Goal: Task Accomplishment & Management: Manage account settings

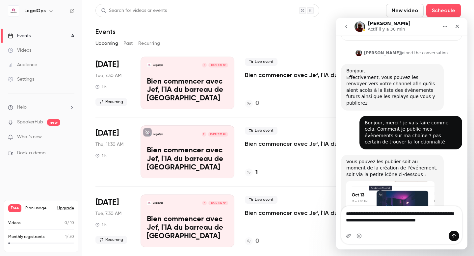
scroll to position [140, 0]
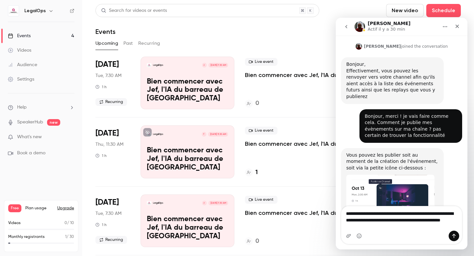
type textarea "**********"
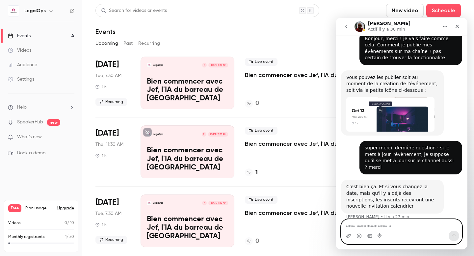
scroll to position [6, 0]
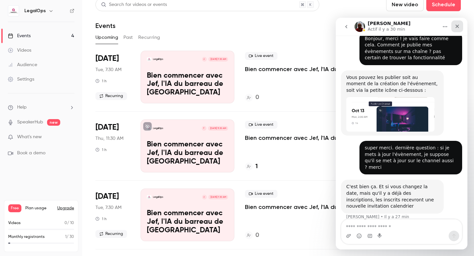
click at [457, 28] on icon "Fermer" at bounding box center [457, 26] width 5 height 5
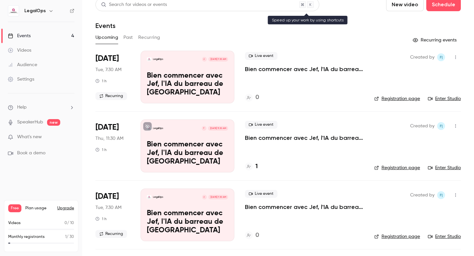
scroll to position [217, 0]
click at [171, 69] on div "LegalOps F [DATE] 7:30 AM Bien commencer avec Jef, l'IA du barreau de [GEOGRAPH…" at bounding box center [188, 77] width 94 height 53
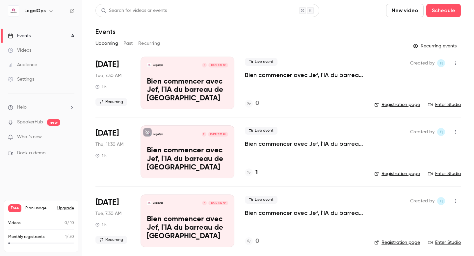
click at [153, 45] on button "Recurring" at bounding box center [149, 43] width 22 height 11
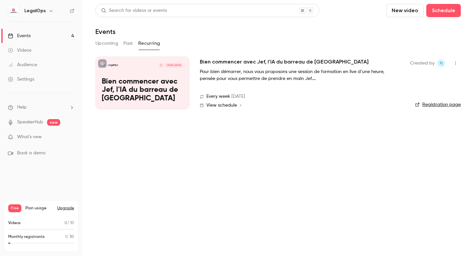
click at [111, 45] on button "Upcoming" at bounding box center [107, 43] width 23 height 11
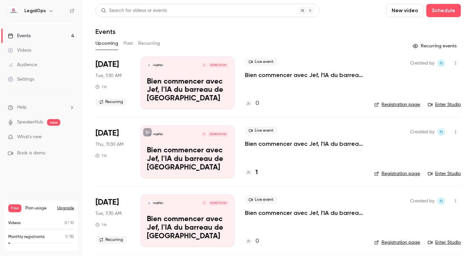
click at [397, 106] on link "Registration page" at bounding box center [397, 104] width 46 height 7
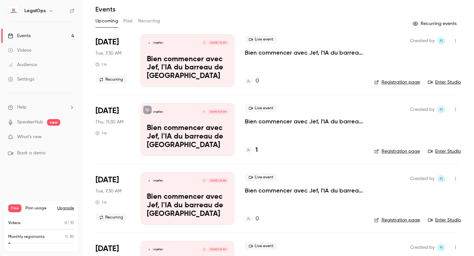
scroll to position [28, 0]
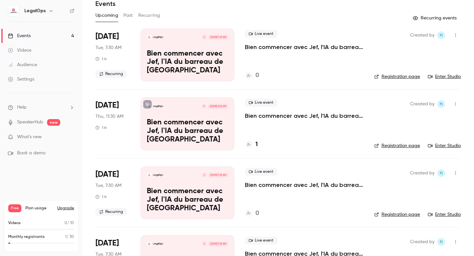
click at [456, 106] on icon "button" at bounding box center [455, 104] width 5 height 5
click at [419, 188] on div "Delete" at bounding box center [430, 189] width 50 height 7
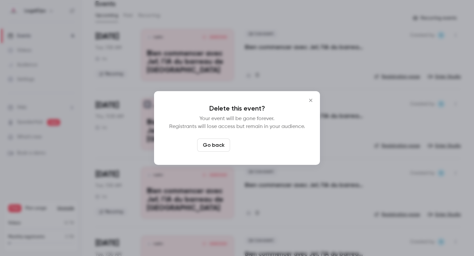
click at [264, 145] on button "Delete event" at bounding box center [255, 145] width 44 height 13
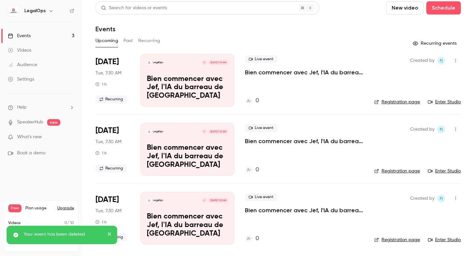
scroll to position [0, 0]
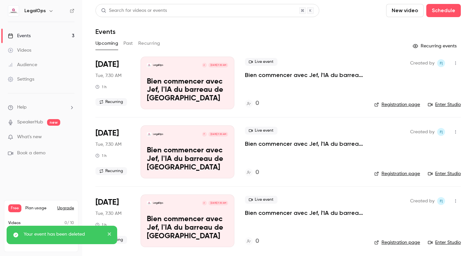
click at [157, 47] on button "Recurring" at bounding box center [149, 43] width 22 height 11
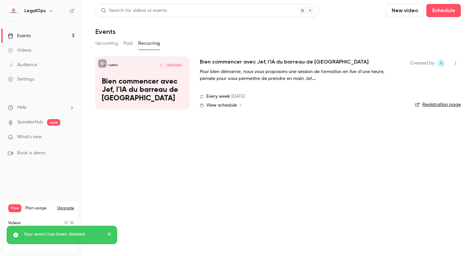
click at [179, 96] on p "Bien commencer avec Jef, l'IA du barreau de [GEOGRAPHIC_DATA]" at bounding box center [142, 90] width 81 height 25
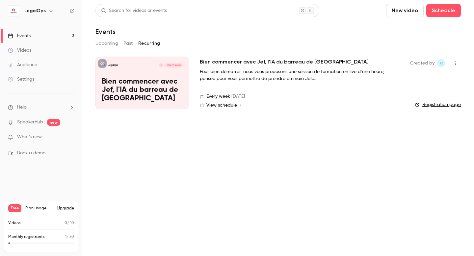
click at [109, 41] on button "Upcoming" at bounding box center [107, 43] width 23 height 11
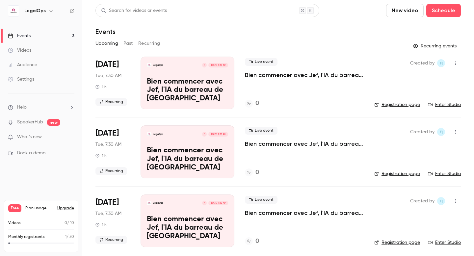
scroll to position [3, 0]
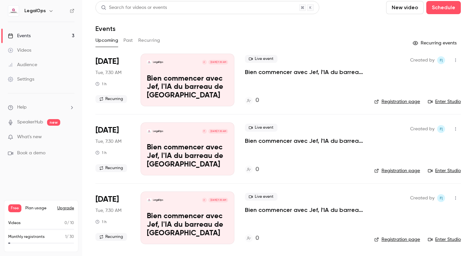
click at [150, 41] on button "Recurring" at bounding box center [149, 40] width 22 height 11
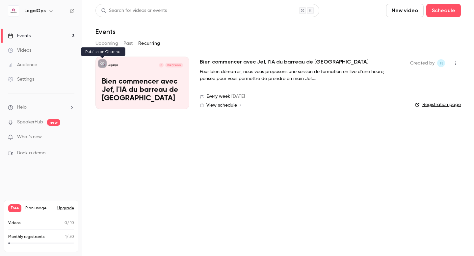
click at [103, 64] on icon at bounding box center [102, 64] width 4 height 4
click at [36, 53] on link "Videos" at bounding box center [41, 50] width 82 height 14
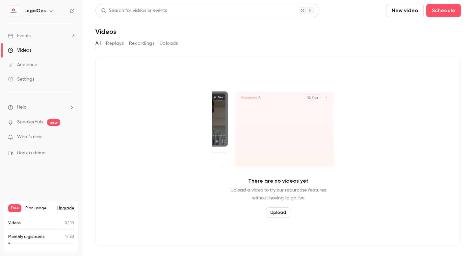
click at [74, 13] on icon at bounding box center [72, 11] width 5 height 5
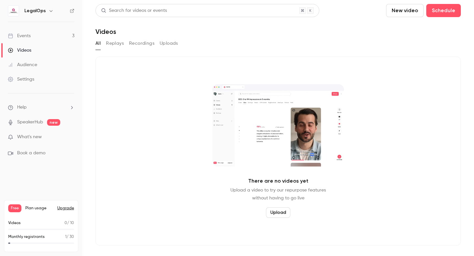
click at [42, 34] on link "Events 3" at bounding box center [41, 36] width 82 height 14
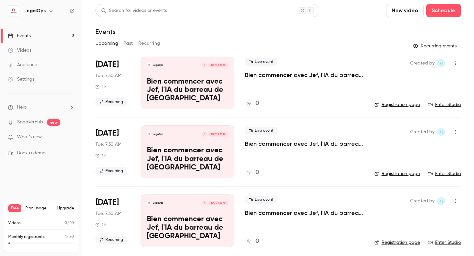
scroll to position [2, 0]
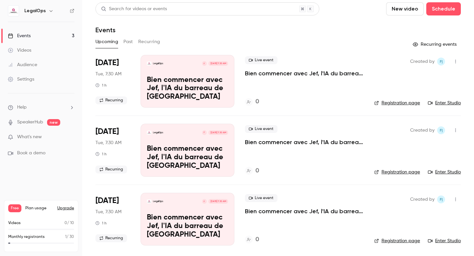
click at [155, 43] on button "Recurring" at bounding box center [149, 42] width 22 height 11
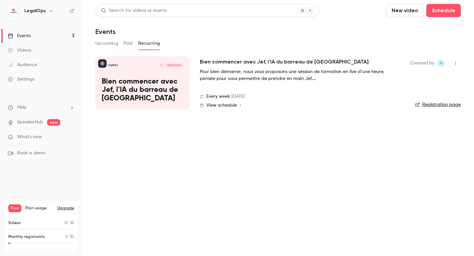
click at [179, 87] on p "Bien commencer avec Jef, l'IA du barreau de [GEOGRAPHIC_DATA]" at bounding box center [142, 90] width 81 height 25
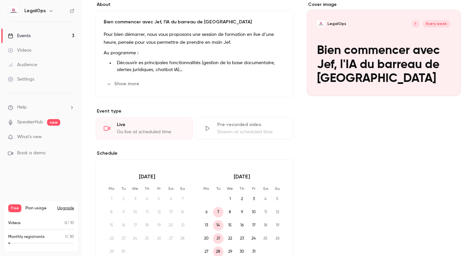
scroll to position [70, 0]
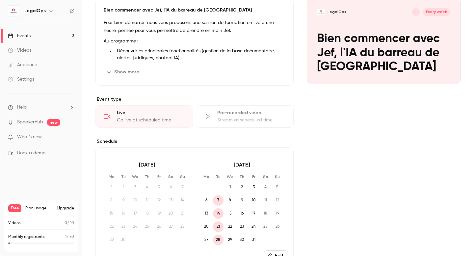
click at [217, 215] on span "14" at bounding box center [218, 213] width 11 height 11
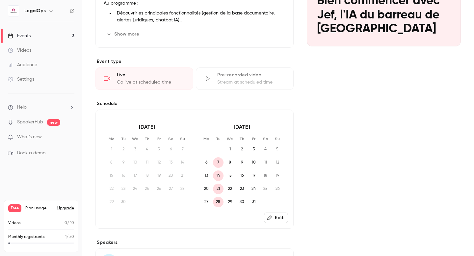
scroll to position [122, 0]
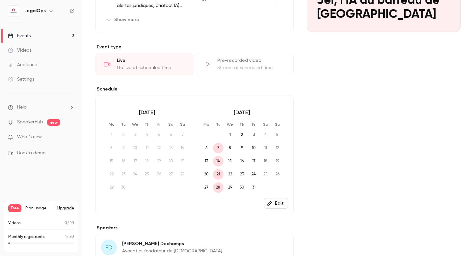
click at [276, 205] on button "Edit" at bounding box center [276, 203] width 24 height 11
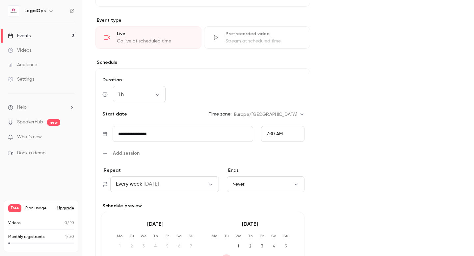
scroll to position [149, 0]
click at [274, 132] on span "7:30 AM" at bounding box center [275, 133] width 16 height 5
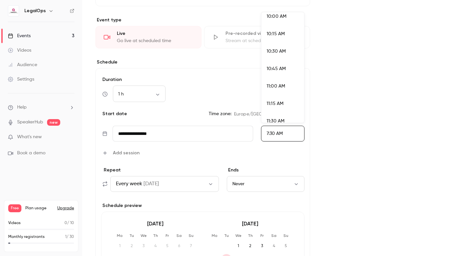
scroll to position [703, 0]
click at [273, 119] on span "11:30 AM" at bounding box center [276, 121] width 18 height 5
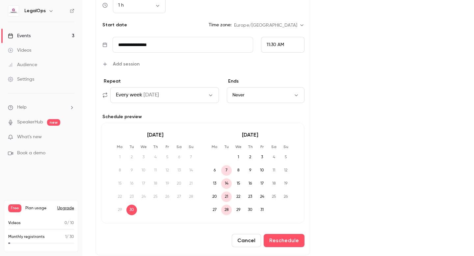
scroll to position [252, 0]
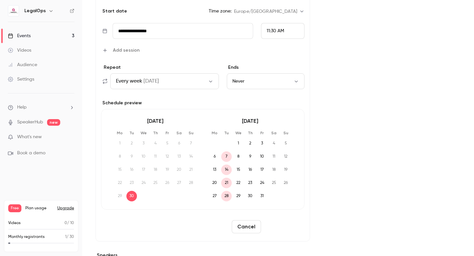
click at [271, 228] on button "Reschedule" at bounding box center [284, 226] width 41 height 13
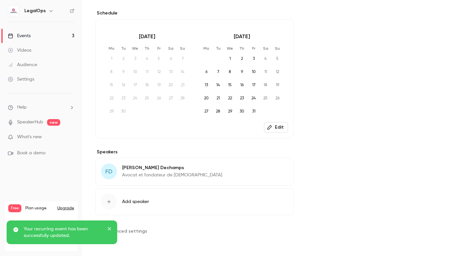
scroll to position [198, 0]
click at [219, 86] on span "14" at bounding box center [218, 85] width 11 height 11
click at [272, 127] on icon "button" at bounding box center [269, 127] width 5 height 5
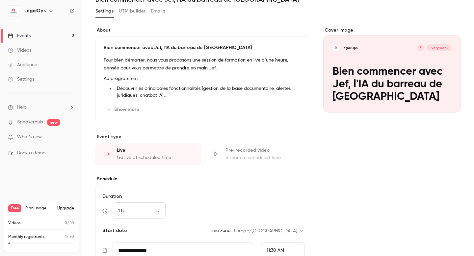
scroll to position [0, 0]
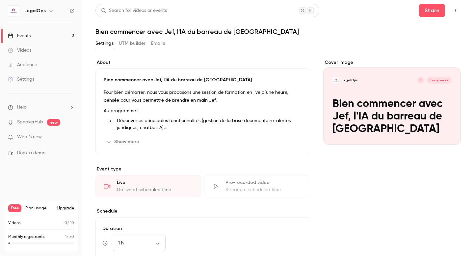
click at [48, 34] on link "Events 3" at bounding box center [41, 36] width 82 height 14
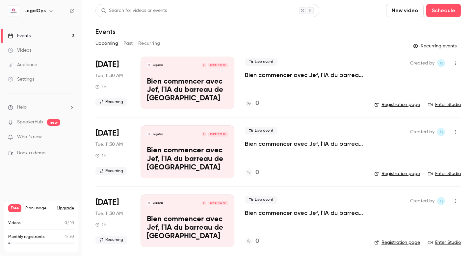
scroll to position [3, 0]
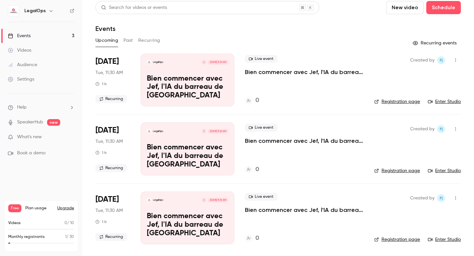
click at [152, 42] on button "Recurring" at bounding box center [149, 40] width 22 height 11
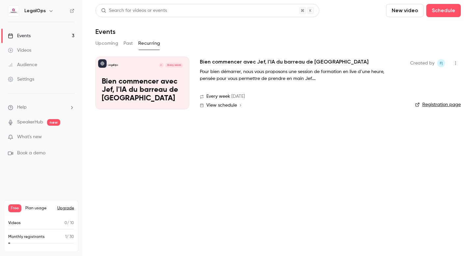
click at [220, 106] on span "View schedule" at bounding box center [221, 105] width 31 height 5
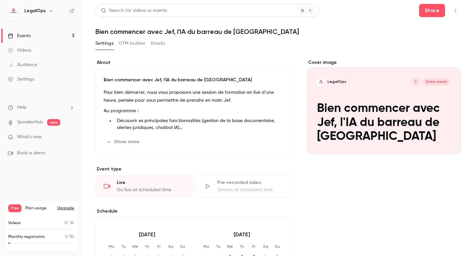
click at [44, 38] on link "Events 3" at bounding box center [41, 36] width 82 height 14
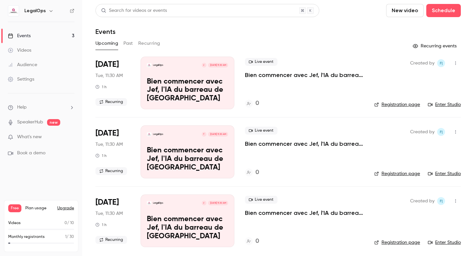
click at [157, 46] on button "Recurring" at bounding box center [149, 43] width 22 height 11
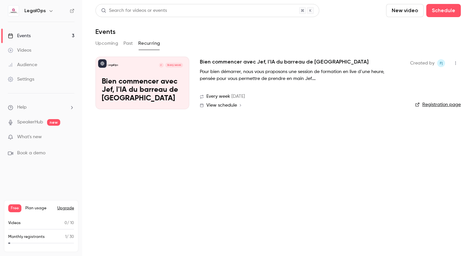
click at [104, 64] on icon at bounding box center [102, 64] width 4 height 4
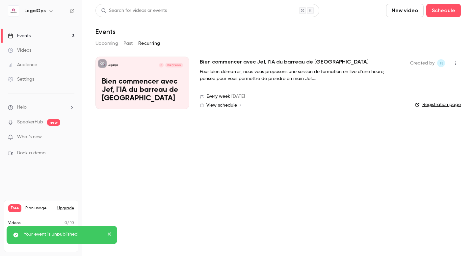
click at [99, 63] on button at bounding box center [102, 63] width 9 height 9
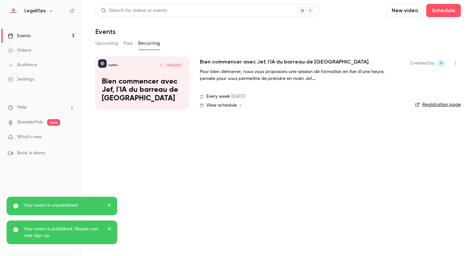
click at [101, 60] on button at bounding box center [102, 63] width 9 height 9
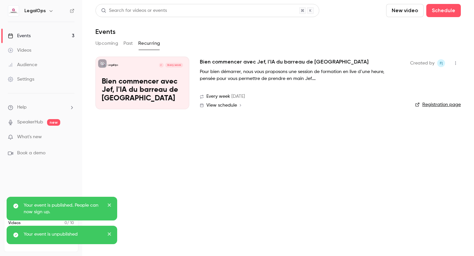
click at [51, 36] on link "Events 3" at bounding box center [41, 36] width 82 height 14
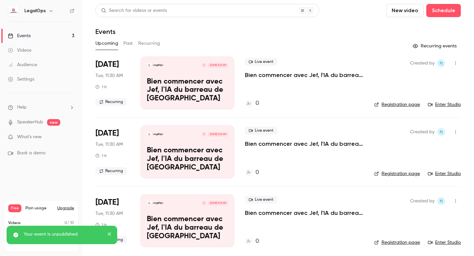
scroll to position [3, 0]
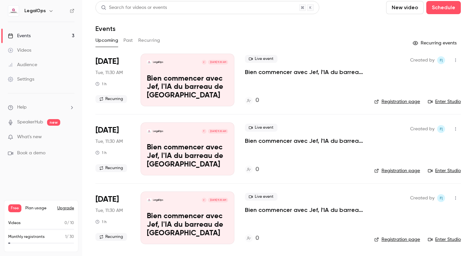
click at [151, 40] on button "Recurring" at bounding box center [149, 40] width 22 height 11
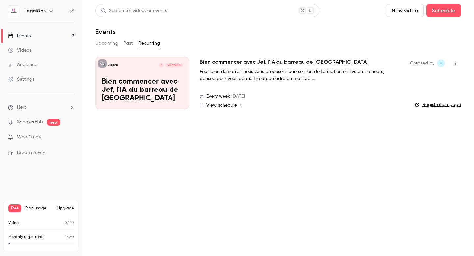
click at [104, 65] on icon at bounding box center [102, 64] width 4 height 4
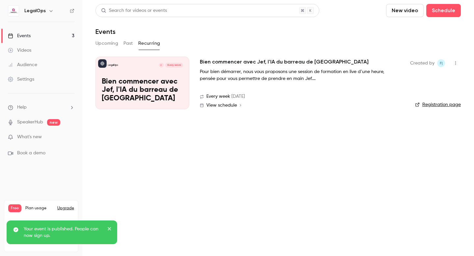
click at [114, 45] on button "Upcoming" at bounding box center [107, 43] width 23 height 11
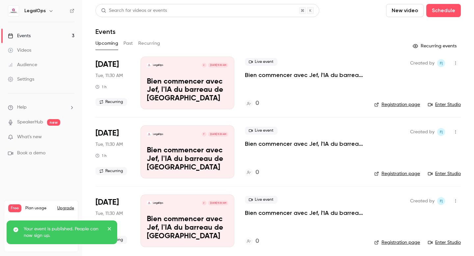
click at [72, 8] on div "LegalOps" at bounding box center [41, 10] width 67 height 11
click at [72, 10] on icon at bounding box center [72, 11] width 5 height 5
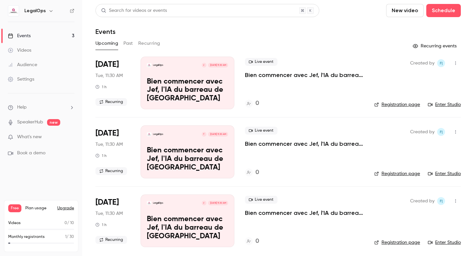
scroll to position [3, 0]
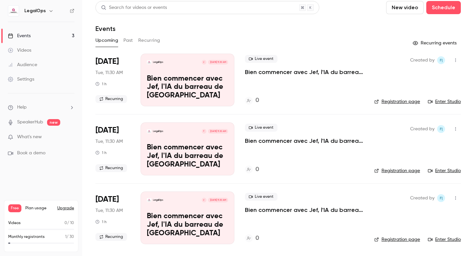
click at [150, 42] on button "Recurring" at bounding box center [149, 40] width 22 height 11
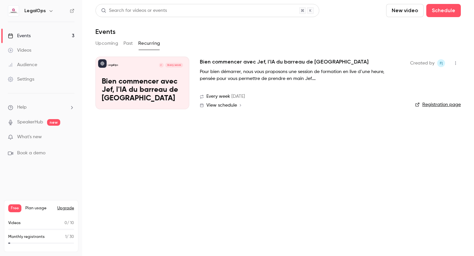
click at [170, 94] on p "Bien commencer avec Jef, l'IA du barreau de [GEOGRAPHIC_DATA]" at bounding box center [142, 90] width 81 height 25
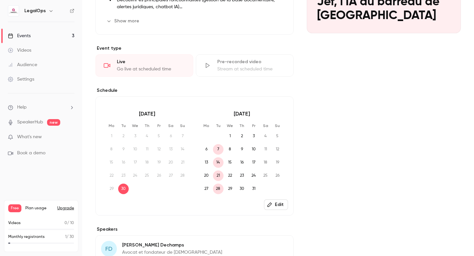
scroll to position [142, 0]
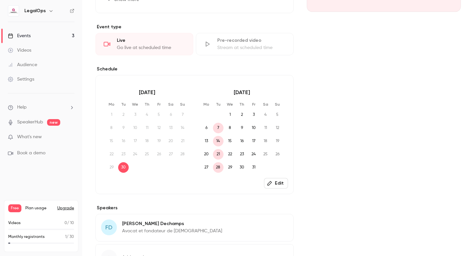
click at [272, 182] on icon "button" at bounding box center [269, 183] width 5 height 5
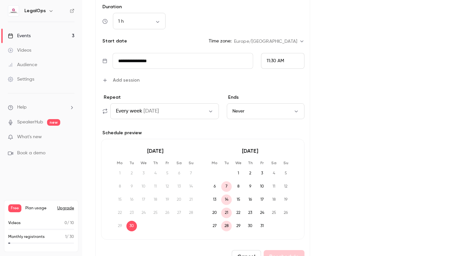
scroll to position [225, 0]
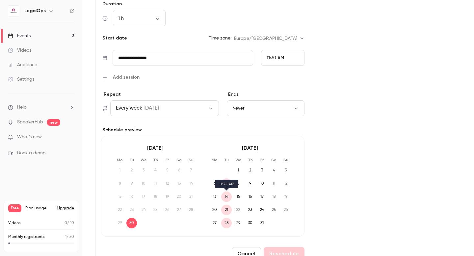
click at [226, 199] on span "14" at bounding box center [226, 197] width 11 height 11
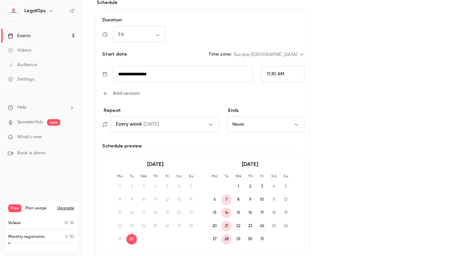
scroll to position [211, 0]
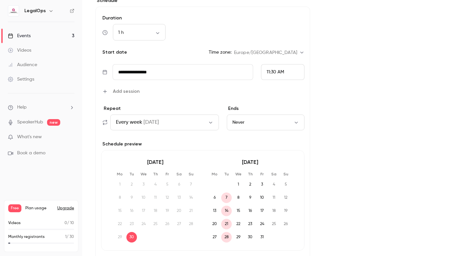
click at [181, 76] on input "**********" at bounding box center [183, 72] width 141 height 16
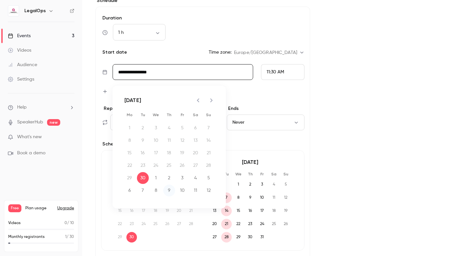
click at [170, 190] on button "9" at bounding box center [169, 191] width 12 height 12
type input "**********"
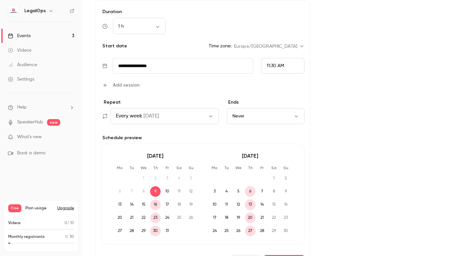
scroll to position [212, 0]
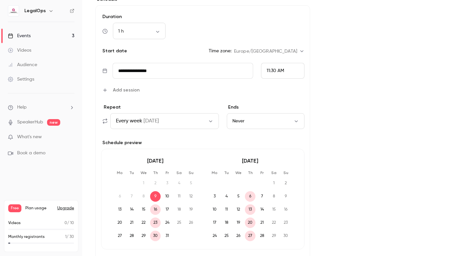
click at [248, 123] on button "Never" at bounding box center [266, 121] width 78 height 16
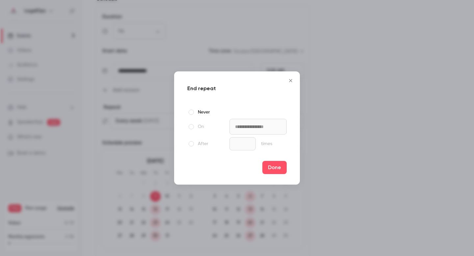
click at [190, 145] on span at bounding box center [191, 143] width 5 height 5
click at [273, 167] on button "Done" at bounding box center [274, 167] width 24 height 13
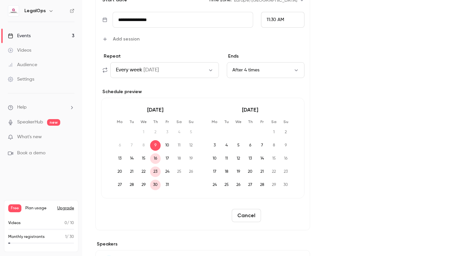
scroll to position [264, 0]
click at [280, 215] on button "Reschedule" at bounding box center [284, 214] width 41 height 13
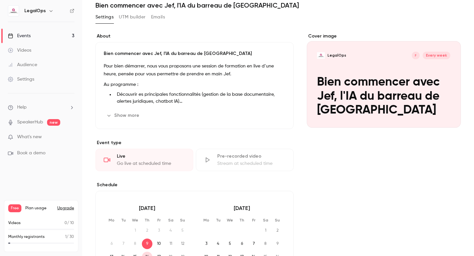
scroll to position [0, 0]
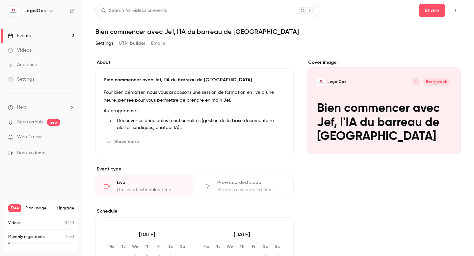
click at [50, 37] on link "Events 3" at bounding box center [41, 36] width 82 height 14
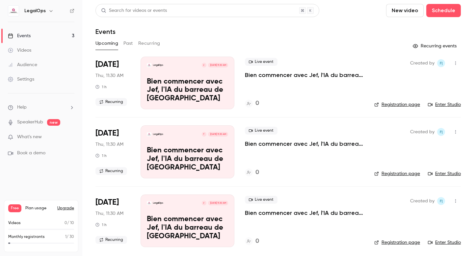
scroll to position [3, 0]
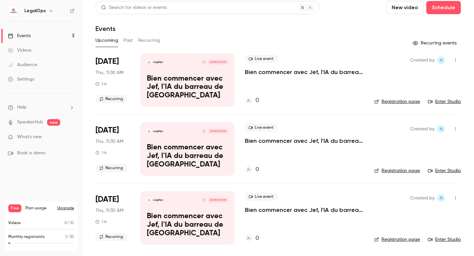
click at [45, 38] on link "Events 3" at bounding box center [41, 36] width 82 height 14
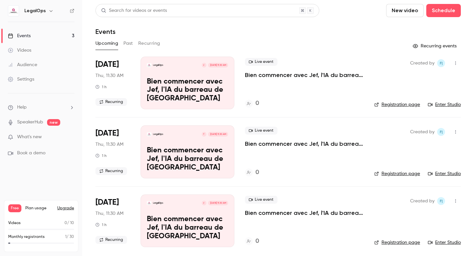
click at [152, 45] on button "Recurring" at bounding box center [149, 43] width 22 height 11
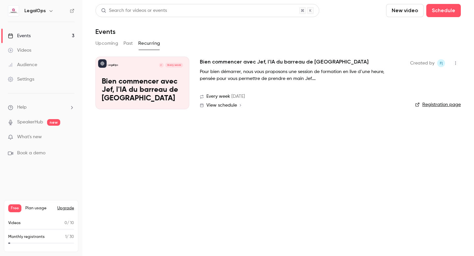
click at [223, 107] on span "View schedule" at bounding box center [221, 105] width 31 height 5
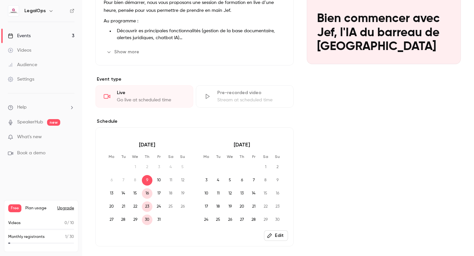
scroll to position [48, 0]
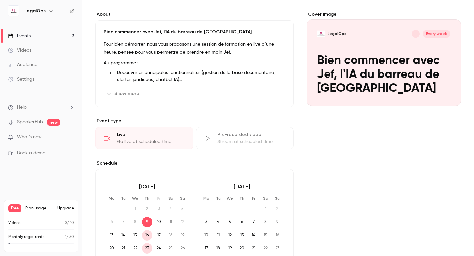
click at [51, 39] on link "Events 3" at bounding box center [41, 36] width 82 height 14
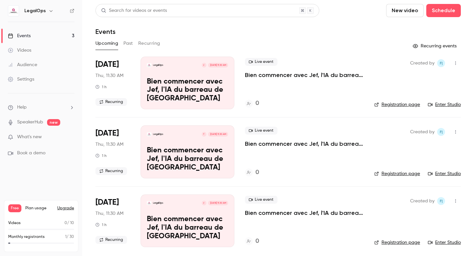
click at [69, 9] on div "LegalOps" at bounding box center [41, 10] width 67 height 11
click at [71, 11] on icon at bounding box center [72, 11] width 5 height 5
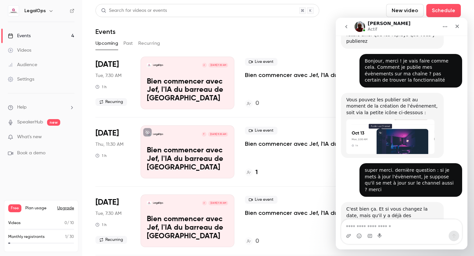
scroll to position [198, 0]
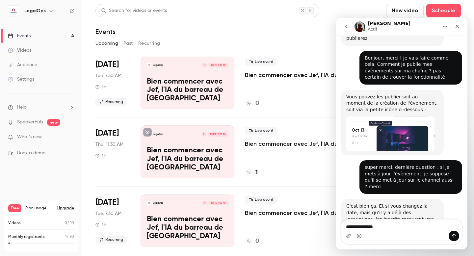
type textarea "**********"
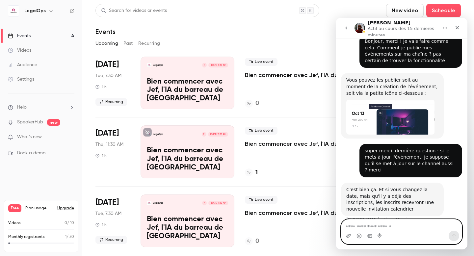
scroll to position [220, 0]
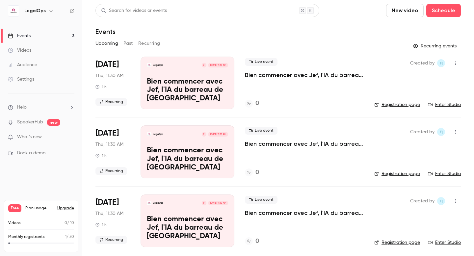
click at [47, 35] on link "Events 3" at bounding box center [41, 36] width 82 height 14
click at [154, 43] on button "Recurring" at bounding box center [149, 43] width 22 height 11
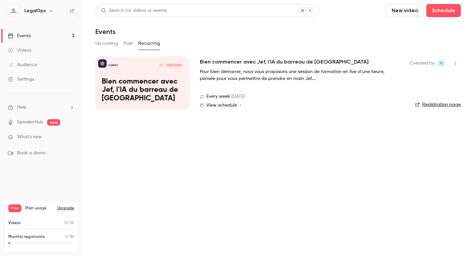
click at [171, 97] on p "Bien commencer avec Jef, l'IA du barreau de [GEOGRAPHIC_DATA]" at bounding box center [142, 90] width 81 height 25
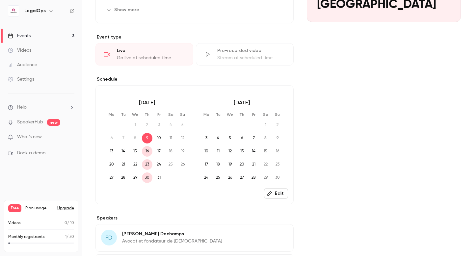
scroll to position [147, 0]
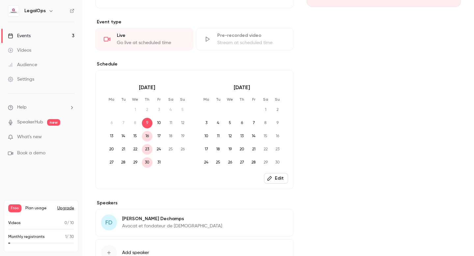
click at [149, 163] on span "30" at bounding box center [147, 162] width 11 height 11
click at [270, 180] on icon "button" at bounding box center [269, 178] width 5 height 5
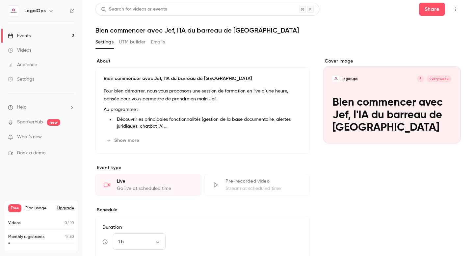
scroll to position [0, 0]
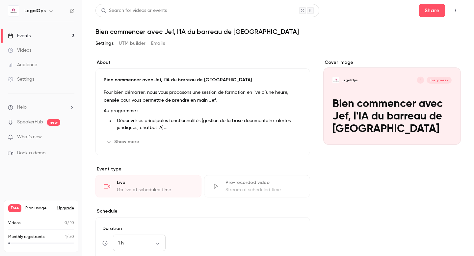
click at [41, 36] on link "Events 3" at bounding box center [41, 36] width 82 height 14
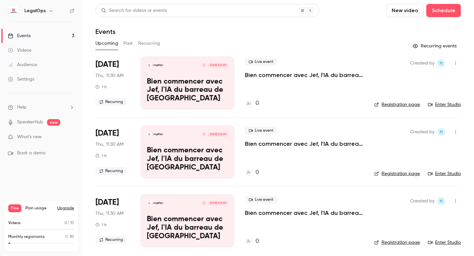
scroll to position [3, 0]
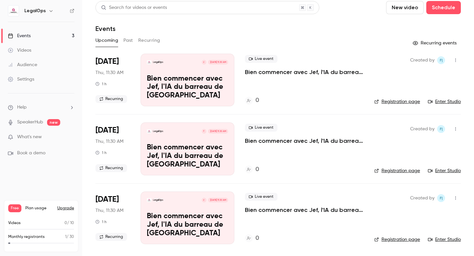
click at [132, 42] on button "Past" at bounding box center [128, 40] width 10 height 11
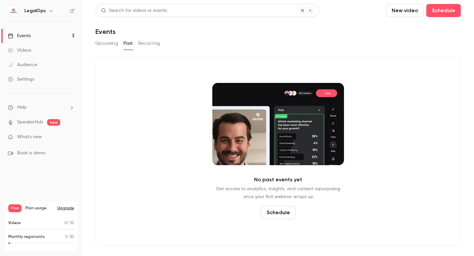
click at [109, 47] on button "Upcoming" at bounding box center [107, 43] width 23 height 11
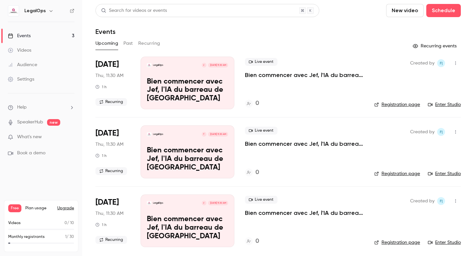
scroll to position [3, 0]
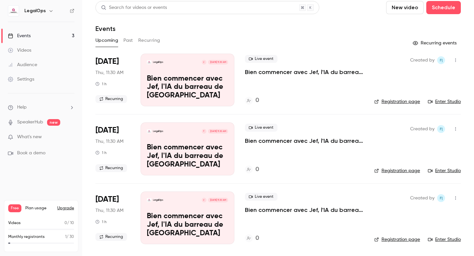
click at [156, 39] on button "Recurring" at bounding box center [149, 40] width 22 height 11
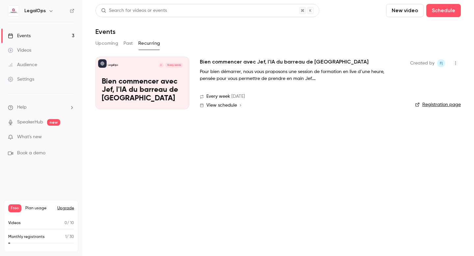
click at [182, 93] on p "Bien commencer avec Jef, l'IA du barreau de [GEOGRAPHIC_DATA]" at bounding box center [142, 90] width 81 height 25
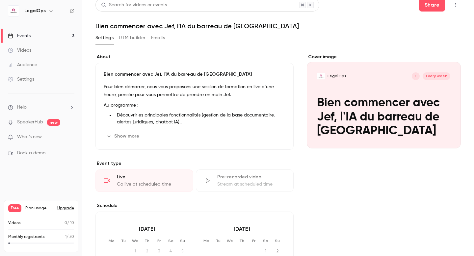
scroll to position [7, 0]
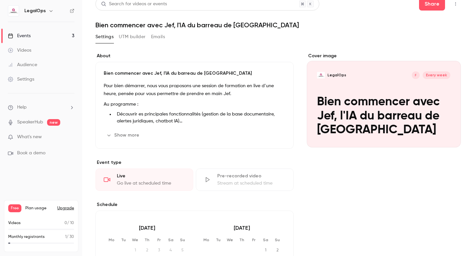
click at [135, 138] on button "Show more" at bounding box center [124, 135] width 40 height 11
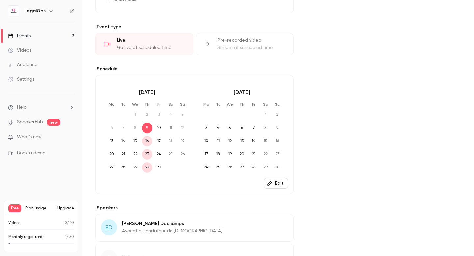
scroll to position [292, 0]
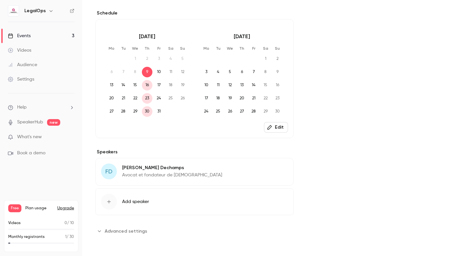
click at [140, 199] on span "Add speaker" at bounding box center [135, 202] width 27 height 7
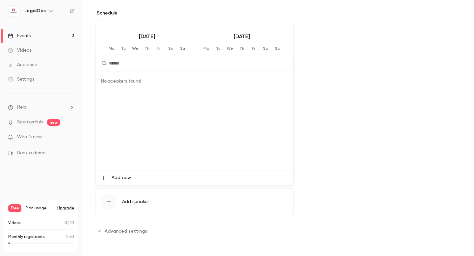
click at [129, 179] on span "Add new" at bounding box center [121, 178] width 19 height 7
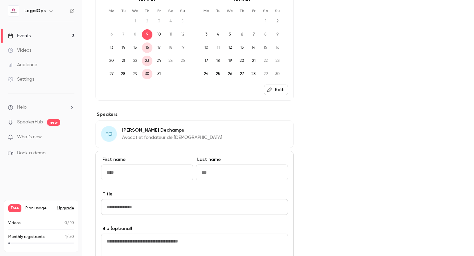
scroll to position [342, 0]
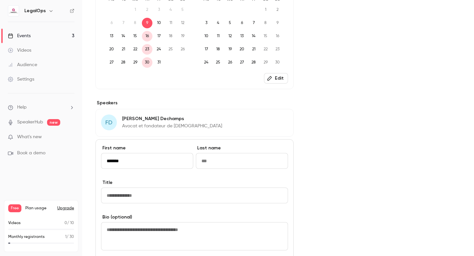
type input "******"
type input "*******"
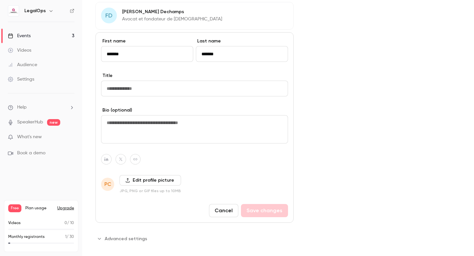
scroll to position [456, 0]
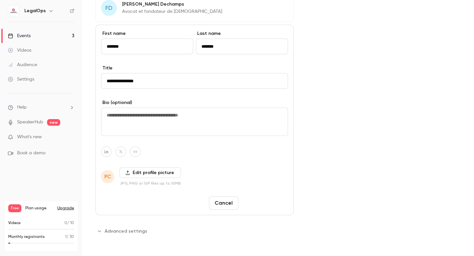
type input "**********"
click at [256, 207] on button "Save changes" at bounding box center [264, 203] width 47 height 13
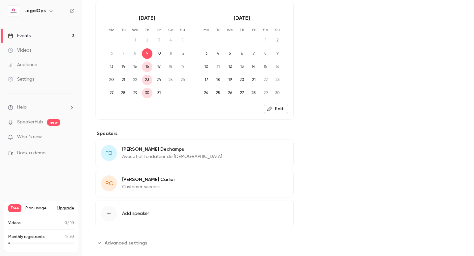
scroll to position [323, 0]
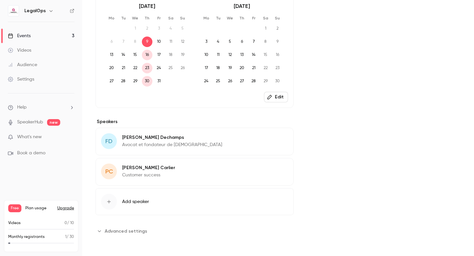
click at [44, 38] on link "Events 3" at bounding box center [41, 36] width 82 height 14
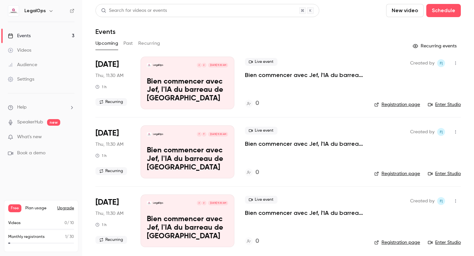
click at [393, 105] on link "Registration page" at bounding box center [397, 104] width 46 height 7
click at [397, 13] on button "New video" at bounding box center [405, 10] width 38 height 13
click at [404, 30] on div "Record" at bounding box center [429, 28] width 50 height 7
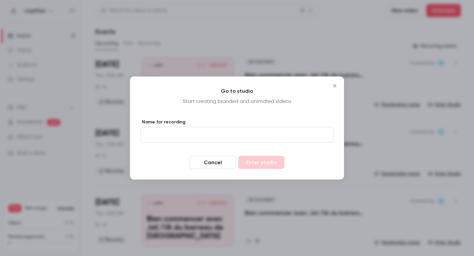
click at [231, 141] on input "Name for recording" at bounding box center [237, 135] width 193 height 16
type input "**********"
click at [270, 168] on button "Enter studio" at bounding box center [261, 162] width 46 height 13
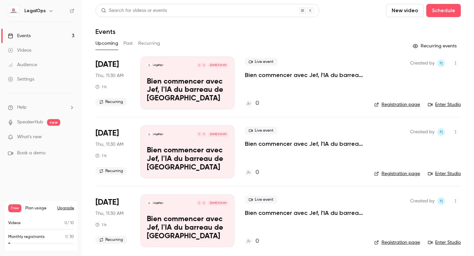
click at [395, 16] on button "New video" at bounding box center [405, 10] width 38 height 13
click at [362, 39] on div at bounding box center [237, 128] width 474 height 256
click at [72, 13] on icon at bounding box center [72, 11] width 5 height 5
click at [38, 36] on link "Events 3" at bounding box center [41, 36] width 82 height 14
click at [72, 10] on icon at bounding box center [72, 11] width 4 height 4
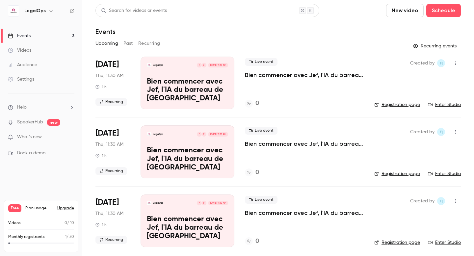
click at [72, 13] on icon at bounding box center [72, 11] width 4 height 4
click at [399, 9] on button "New video" at bounding box center [405, 10] width 38 height 13
click at [398, 27] on icon at bounding box center [396, 29] width 5 height 4
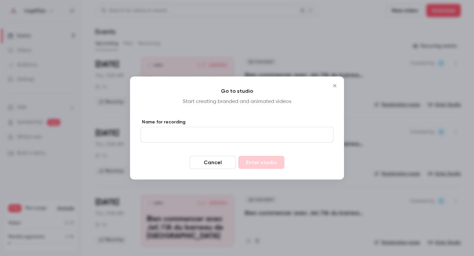
click at [214, 131] on input "Name for recording" at bounding box center [237, 135] width 193 height 16
type input "****"
click at [263, 167] on button "Enter studio" at bounding box center [261, 162] width 46 height 13
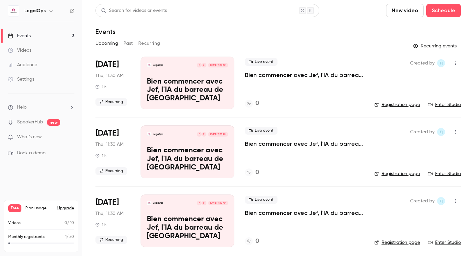
click at [71, 11] on icon at bounding box center [72, 11] width 5 height 5
click at [42, 34] on link "Events 3" at bounding box center [41, 36] width 82 height 14
click at [35, 49] on link "Videos" at bounding box center [41, 50] width 82 height 14
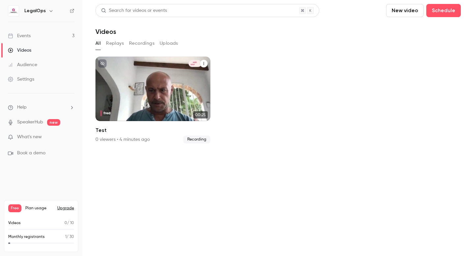
click at [141, 95] on div "LegalOps Sep 30 Test" at bounding box center [153, 89] width 115 height 65
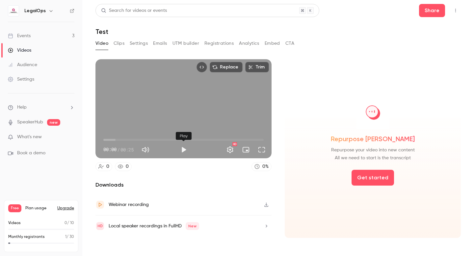
click at [183, 149] on button "Play" at bounding box center [183, 149] width 13 height 13
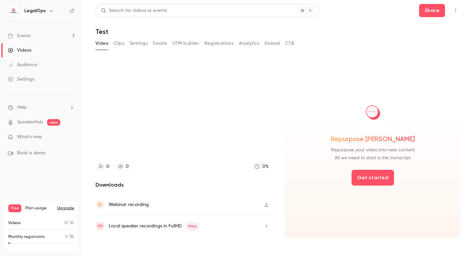
type input "****"
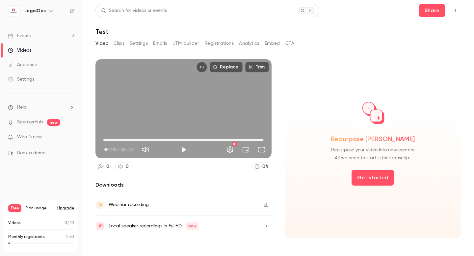
click at [42, 50] on link "Videos" at bounding box center [41, 50] width 82 height 14
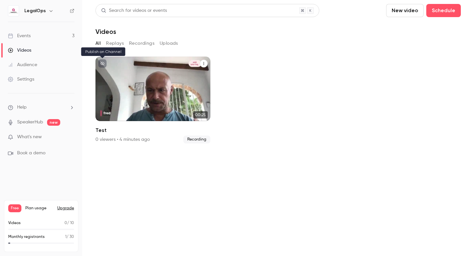
click at [102, 63] on icon "unpublished" at bounding box center [102, 64] width 4 height 4
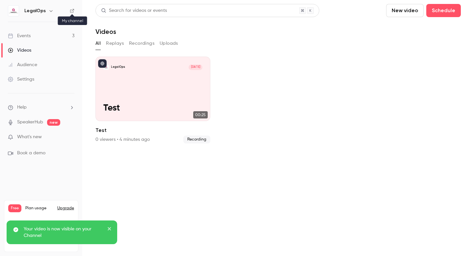
click at [72, 10] on icon at bounding box center [72, 11] width 5 height 5
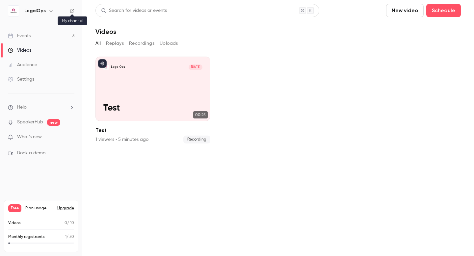
click at [72, 12] on icon at bounding box center [72, 11] width 5 height 5
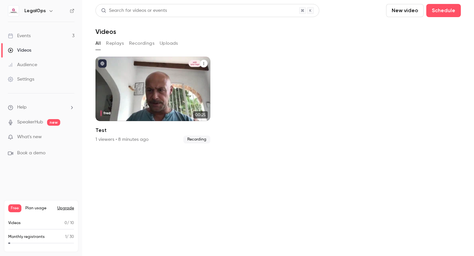
click at [171, 103] on p "Test" at bounding box center [152, 108] width 99 height 11
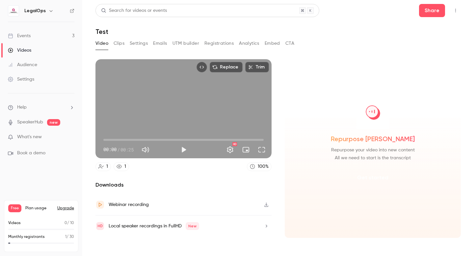
click at [366, 176] on button "Get started" at bounding box center [373, 178] width 42 height 16
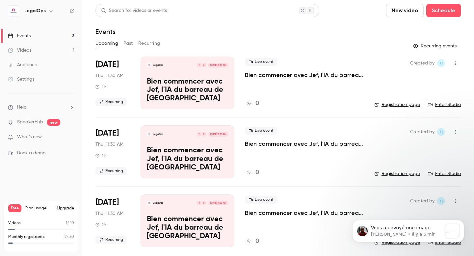
click at [40, 49] on link "Videos 1" at bounding box center [41, 50] width 82 height 14
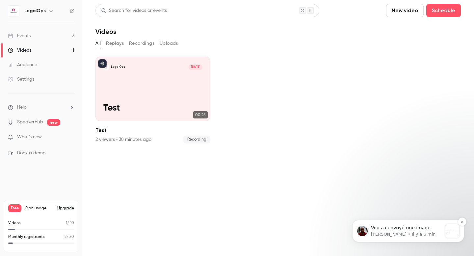
click at [385, 228] on span "Vous a envoyé une image" at bounding box center [401, 227] width 60 height 5
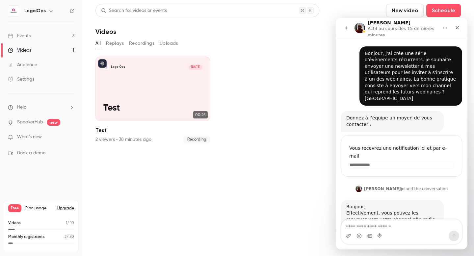
scroll to position [6, 0]
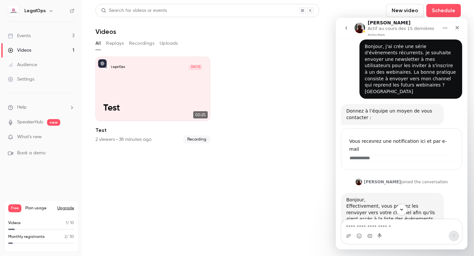
click at [45, 41] on link "Events 3" at bounding box center [41, 36] width 82 height 14
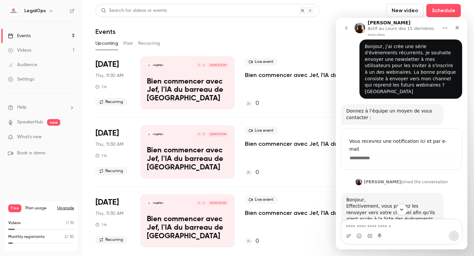
click at [154, 42] on button "Recurring" at bounding box center [149, 43] width 22 height 11
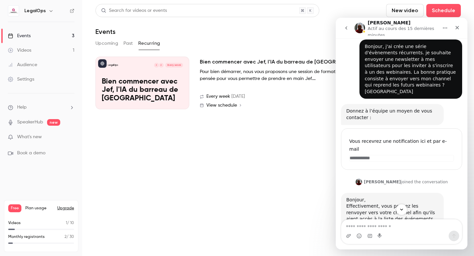
click at [170, 95] on p "Bien commencer avec Jef, l'IA du barreau de [GEOGRAPHIC_DATA]" at bounding box center [142, 90] width 81 height 25
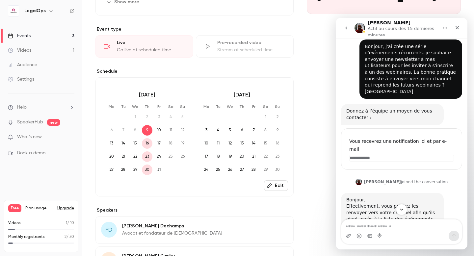
scroll to position [229, 0]
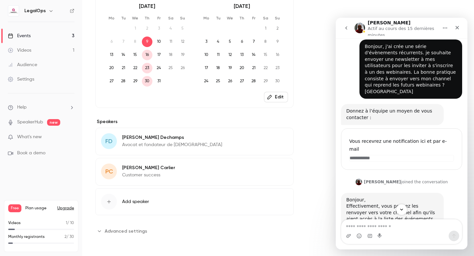
click at [129, 233] on span "Advanced settings" at bounding box center [126, 231] width 42 height 7
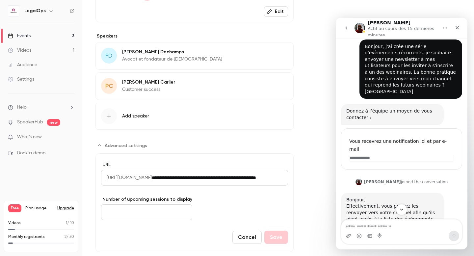
scroll to position [330, 0]
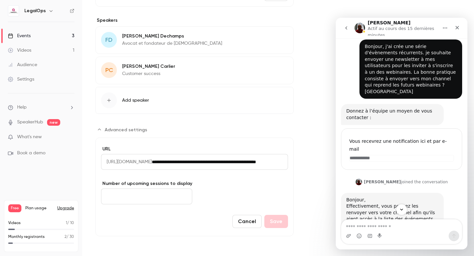
click at [141, 202] on input "*" at bounding box center [146, 197] width 91 height 16
type input "**"
click at [275, 223] on button "Save" at bounding box center [276, 221] width 24 height 13
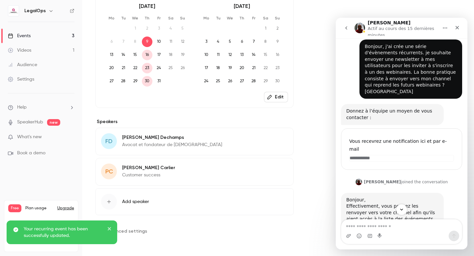
scroll to position [229, 0]
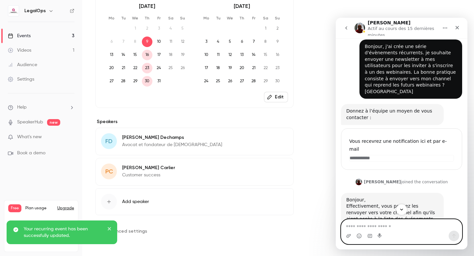
click at [365, 225] on textarea "Envoyer un message..." at bounding box center [402, 225] width 121 height 11
type textarea "*****"
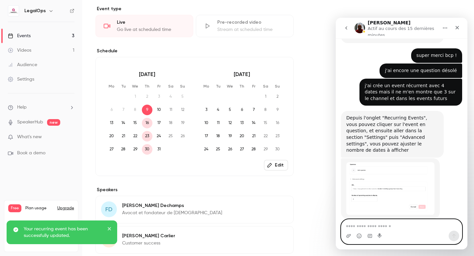
scroll to position [149, 0]
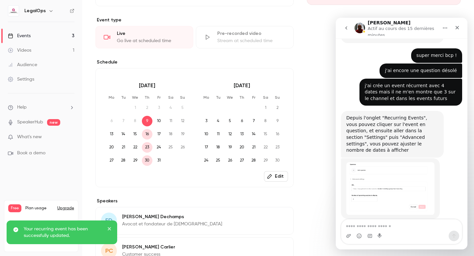
click at [40, 41] on link "Events 3" at bounding box center [41, 36] width 82 height 14
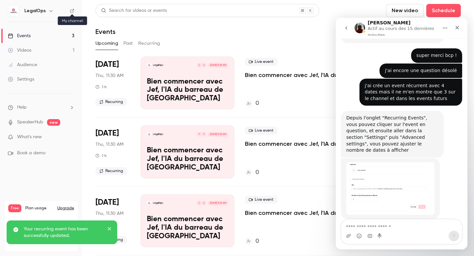
click at [72, 11] on icon at bounding box center [72, 11] width 5 height 5
